Goal: Transaction & Acquisition: Purchase product/service

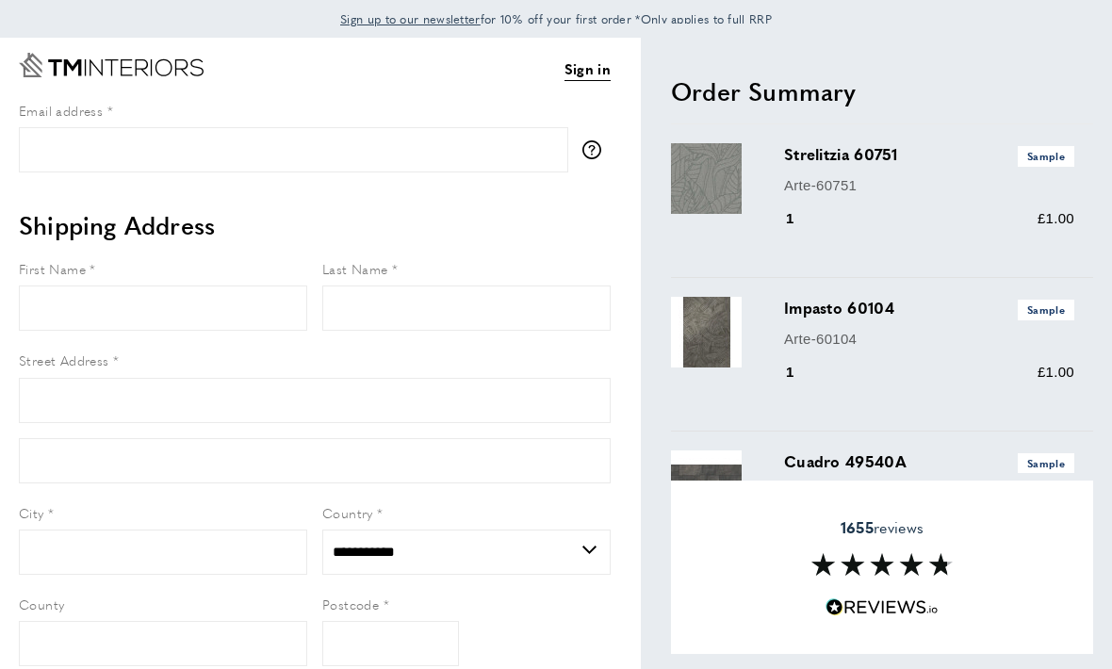
select select "**"
click at [57, 158] on input "Email address" at bounding box center [293, 149] width 549 height 45
click at [593, 73] on link "Sign in" at bounding box center [587, 69] width 46 height 24
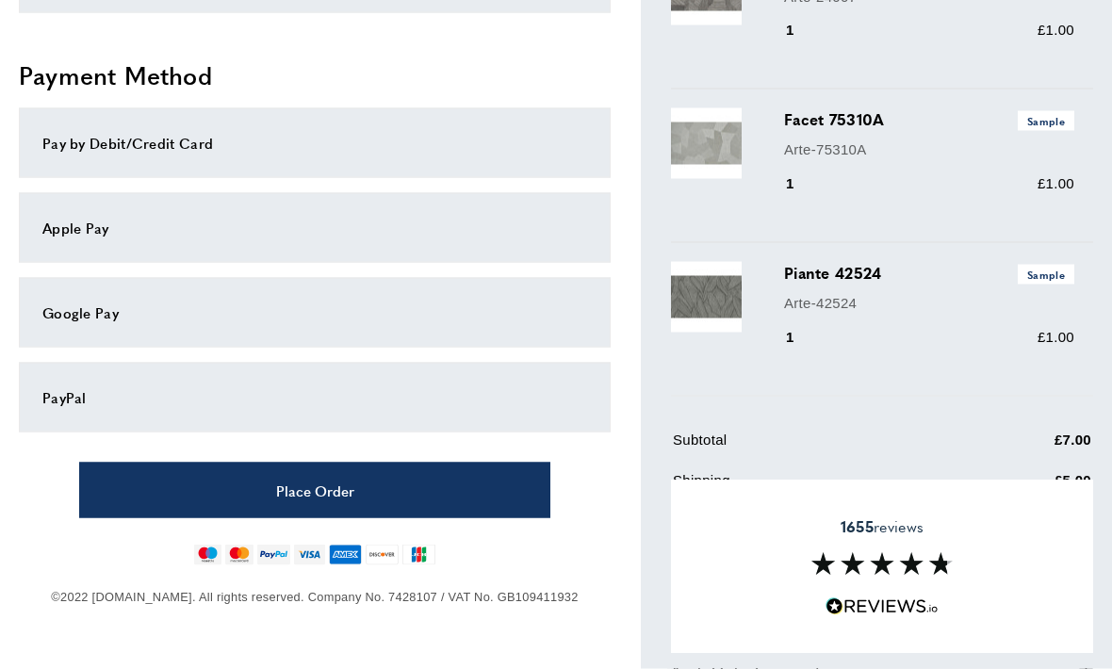
click at [70, 230] on div "Apple Pay" at bounding box center [314, 228] width 544 height 23
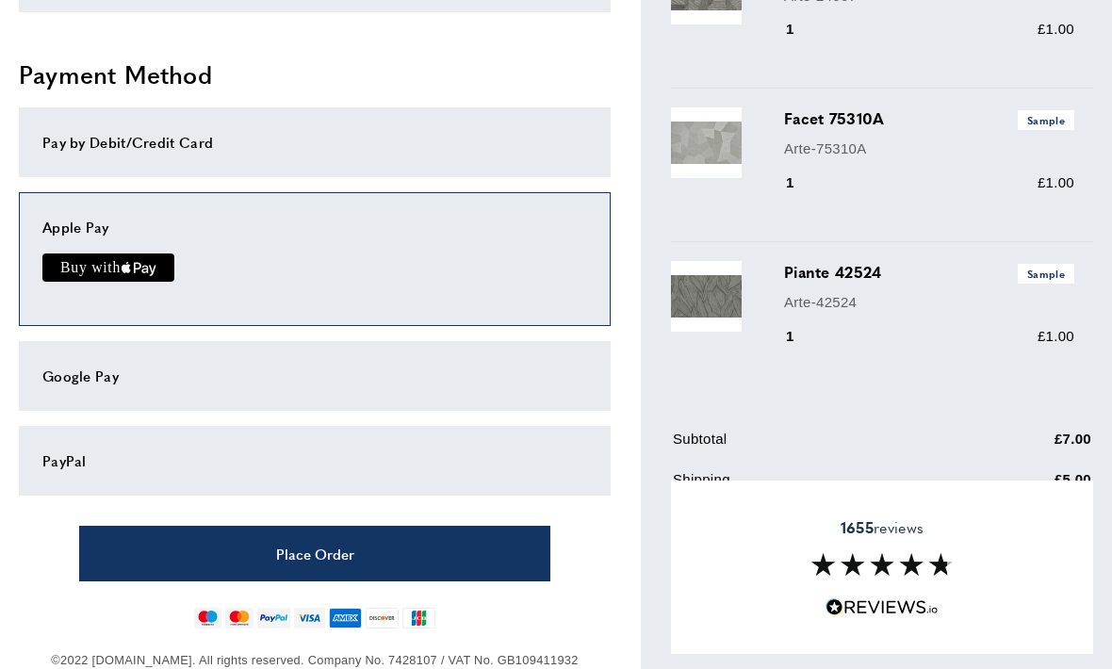
click at [392, 555] on button "Place Order" at bounding box center [314, 554] width 471 height 56
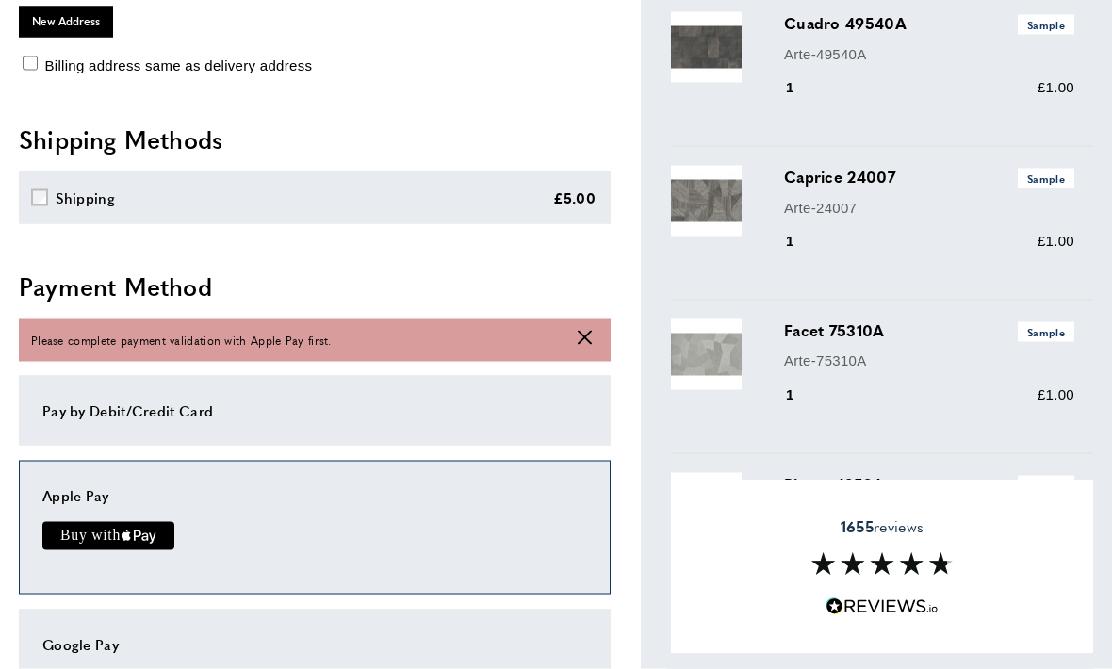
scroll to position [430, 0]
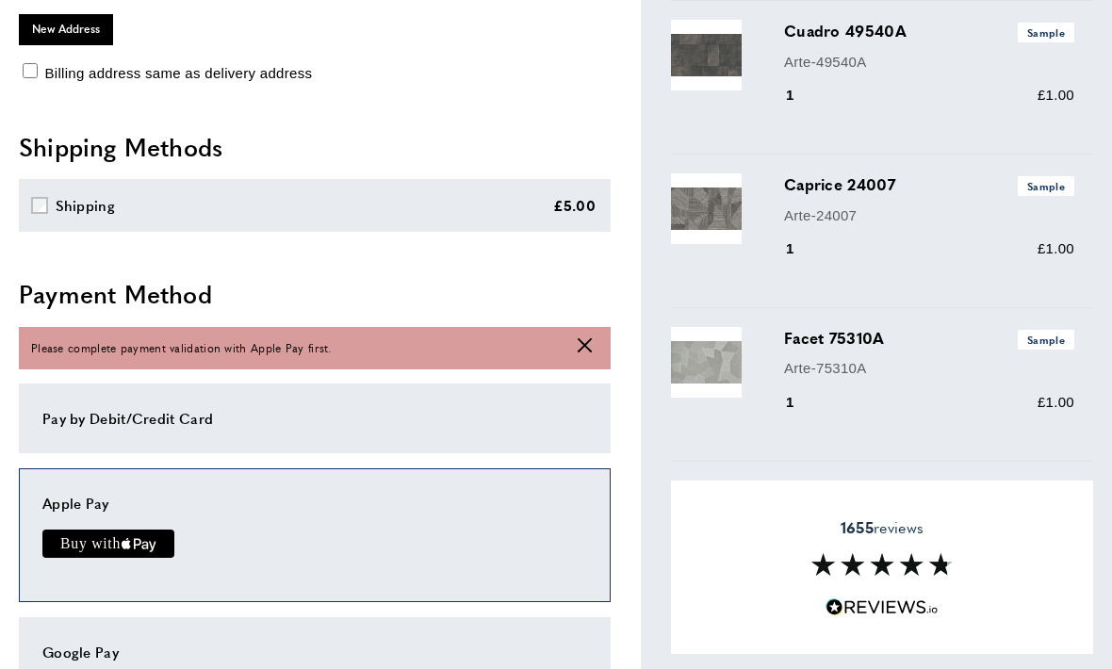
click at [588, 347] on icon "cross" at bounding box center [584, 345] width 14 height 14
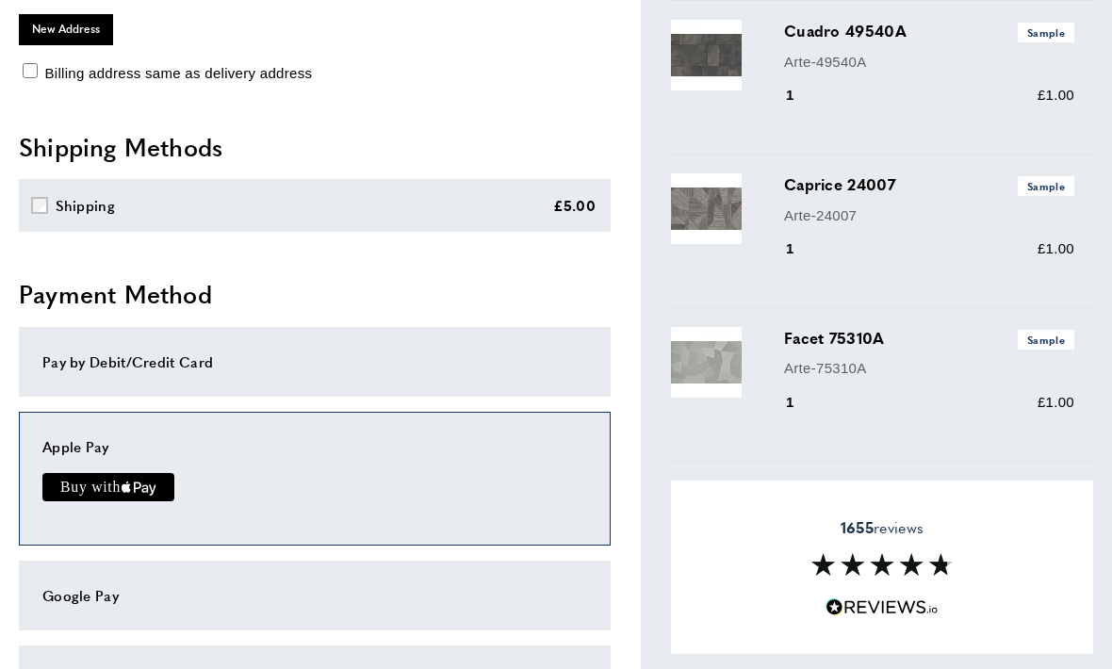
click at [143, 484] on icon "Buy with Apple Pay" at bounding box center [144, 488] width 7 height 8
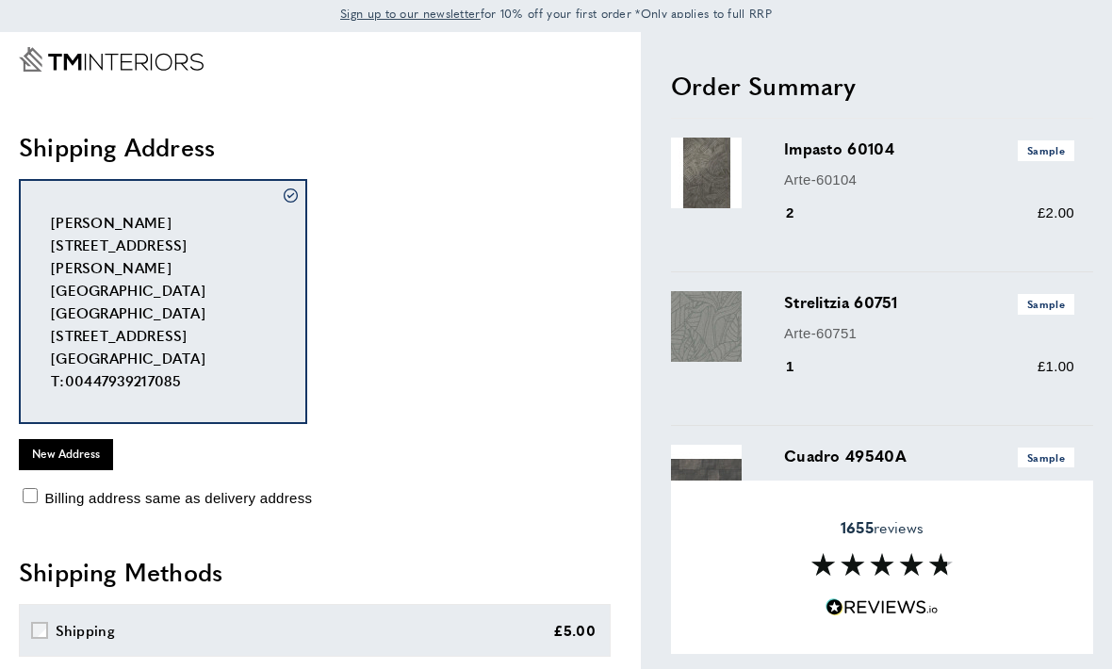
scroll to position [0, 0]
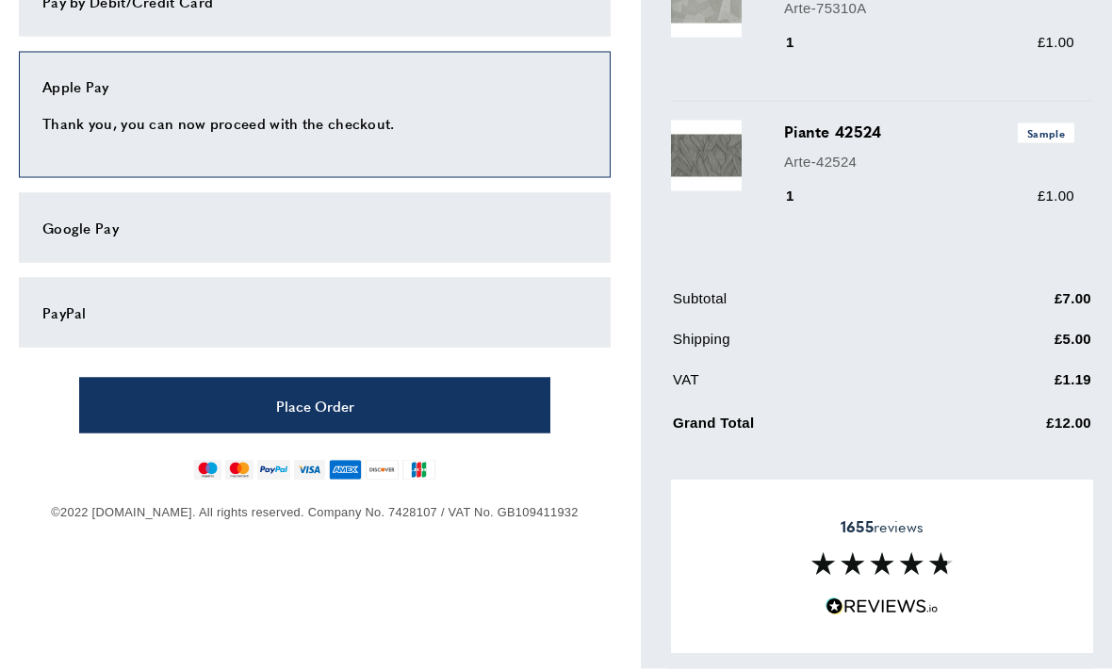
click at [409, 399] on button "Place Order" at bounding box center [314, 406] width 471 height 56
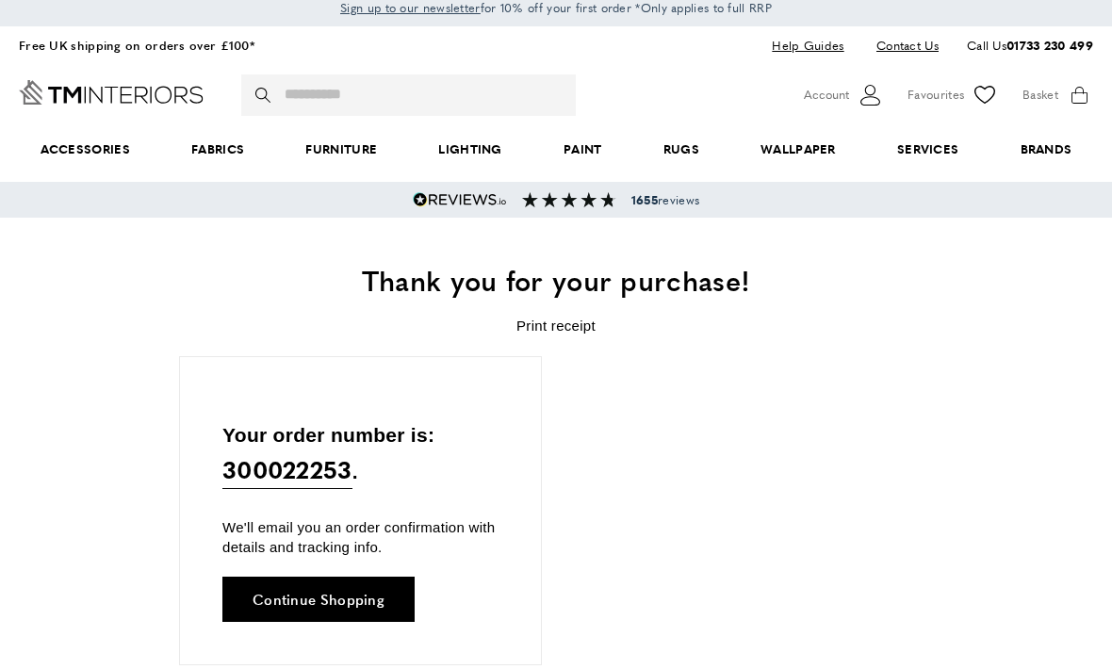
scroll to position [0, 2120]
click at [220, 429] on div "Your order number is: 300022253 . We'll email you an order confirmation with de…" at bounding box center [360, 510] width 363 height 309
copy p "Your order number is: 300022253 ."
